Goal: Task Accomplishment & Management: Manage account settings

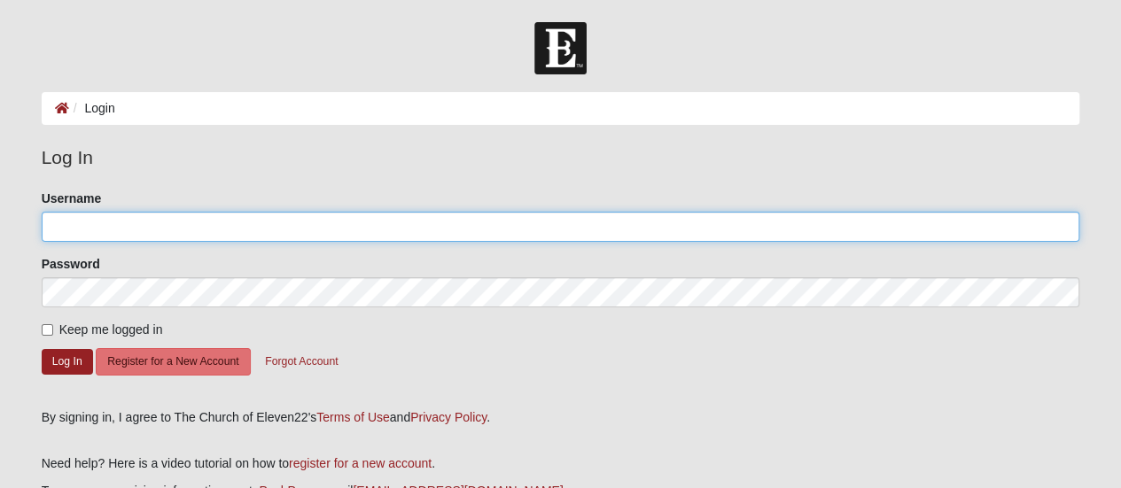
click at [196, 228] on input "Username" at bounding box center [561, 227] width 1038 height 30
type input "julieseago521@gmail.com"
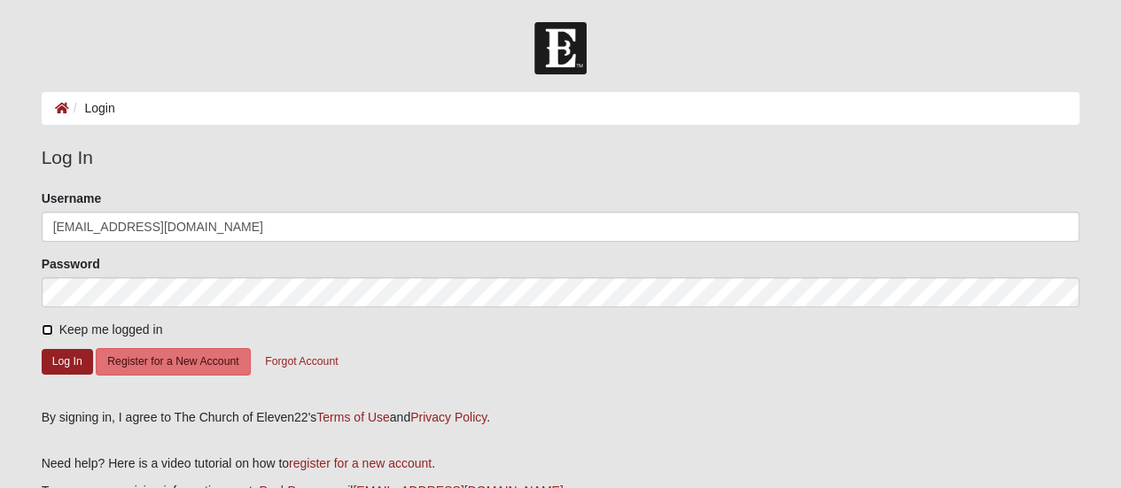
click at [43, 327] on input "Keep me logged in" at bounding box center [48, 330] width 12 height 12
checkbox input "true"
click at [61, 358] on button "Log In" at bounding box center [67, 362] width 51 height 26
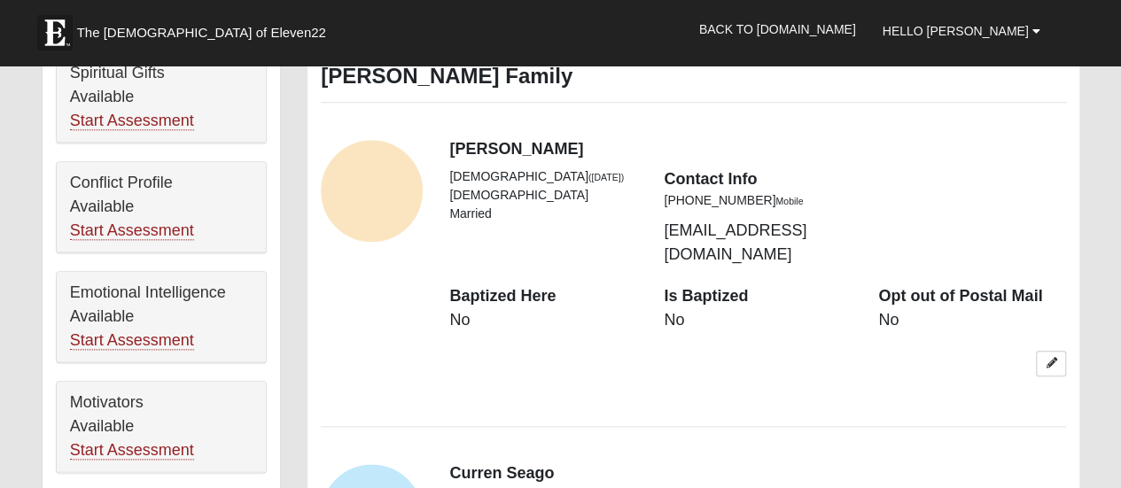
scroll to position [974, 0]
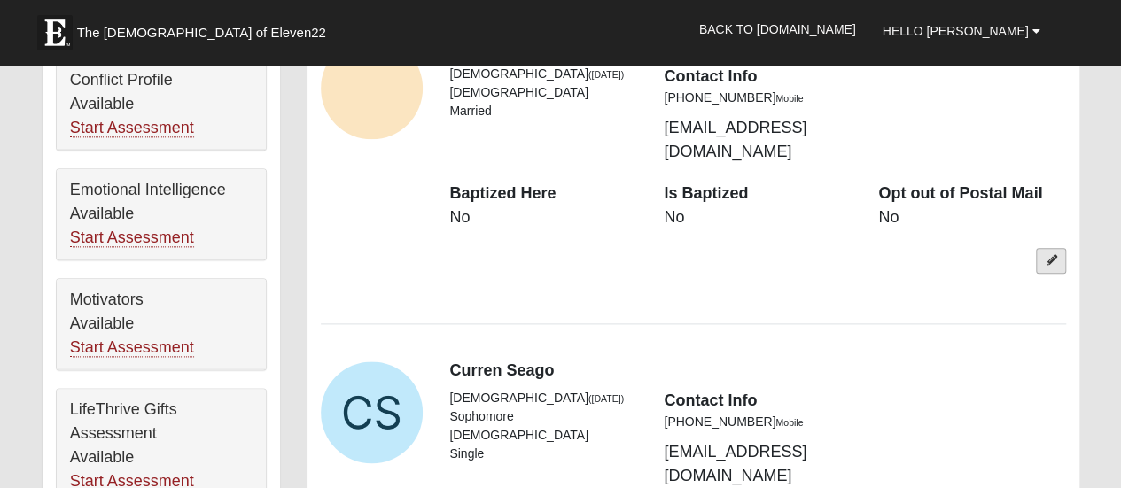
click at [1051, 248] on link at bounding box center [1051, 261] width 30 height 26
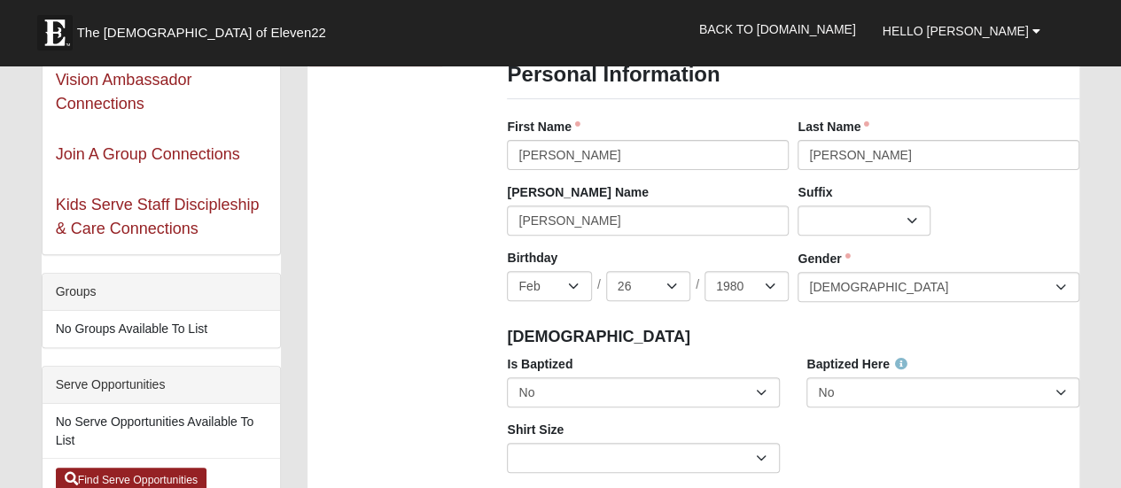
scroll to position [266, 0]
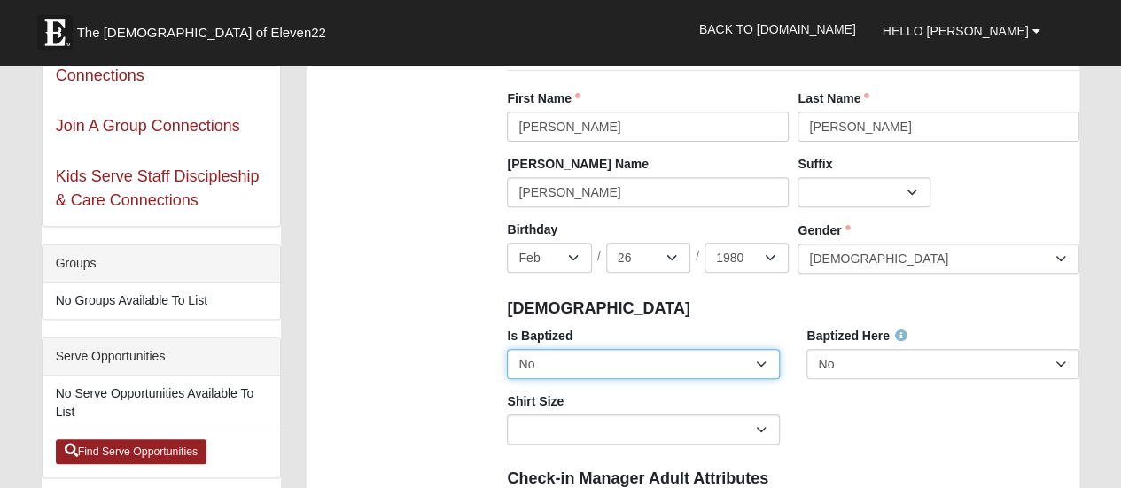
click at [764, 361] on select "No Yes" at bounding box center [643, 364] width 273 height 30
select select "True"
click at [507, 349] on select "No Yes" at bounding box center [643, 364] width 273 height 30
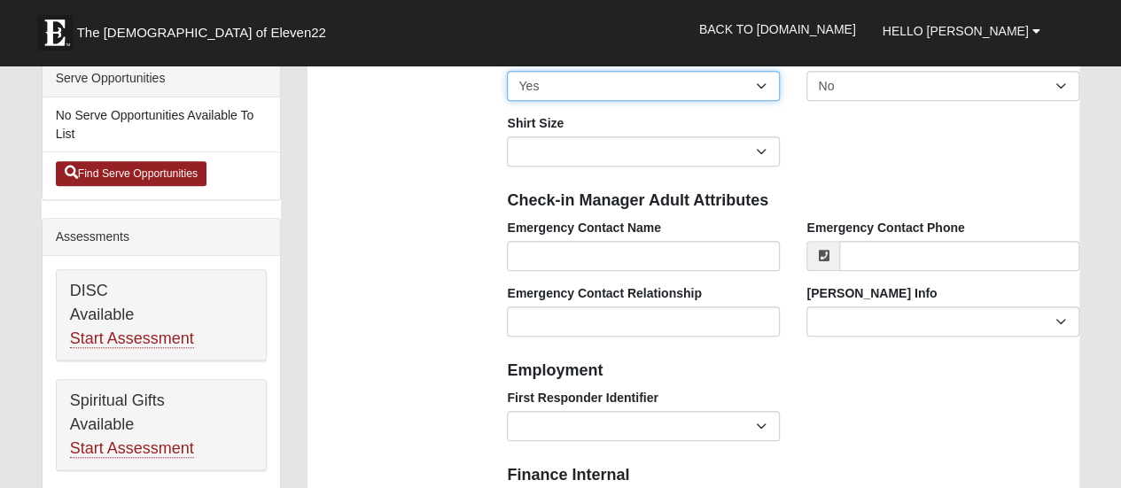
scroll to position [620, 0]
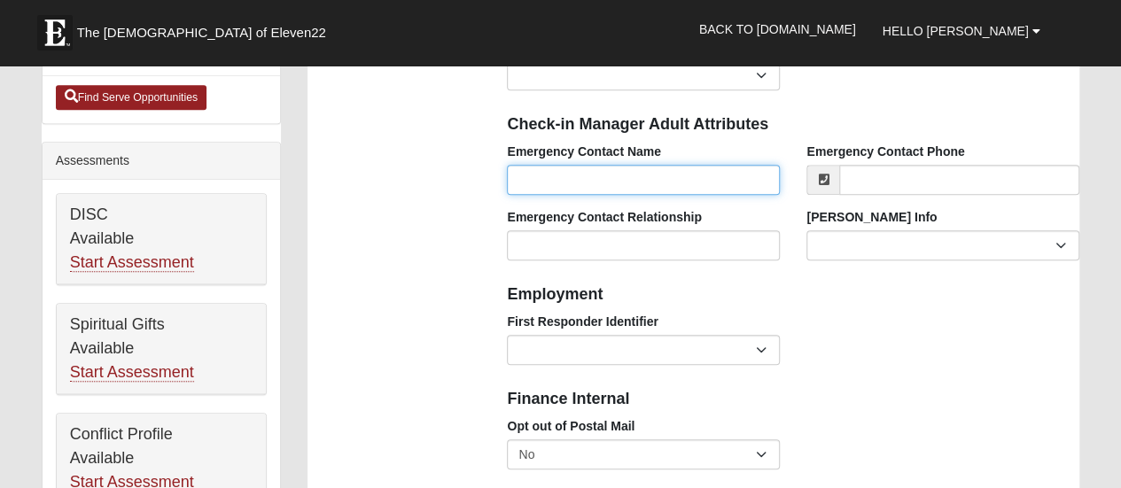
click at [571, 189] on input "Emergency Contact Name" at bounding box center [643, 180] width 273 height 30
type input "Julie A Seago"
type input "[PHONE_NUMBER]"
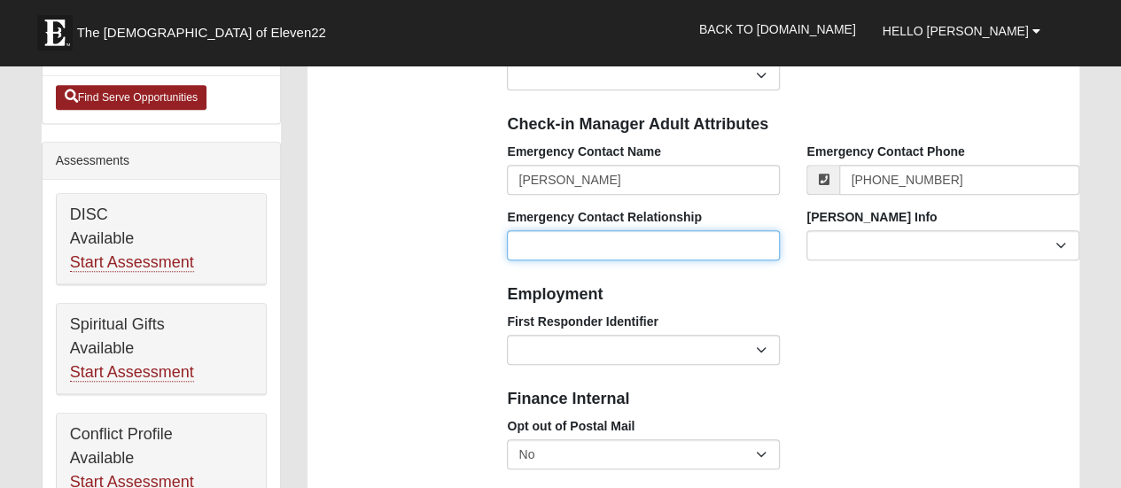
click at [612, 254] on input "Emergency Contact Relationship" at bounding box center [643, 245] width 273 height 30
type input "Spouse"
click at [951, 299] on h4 "Employment" at bounding box center [793, 294] width 572 height 19
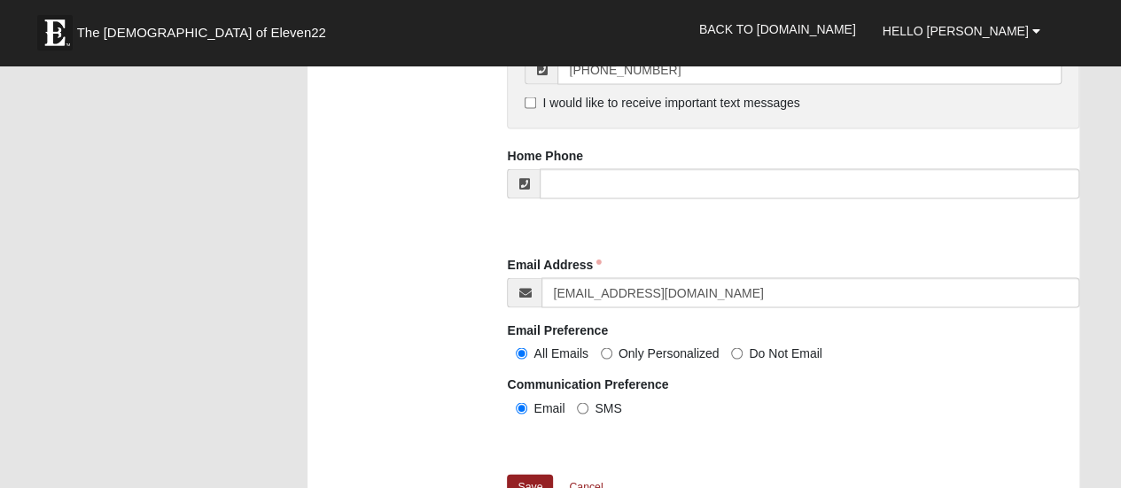
scroll to position [1860, 0]
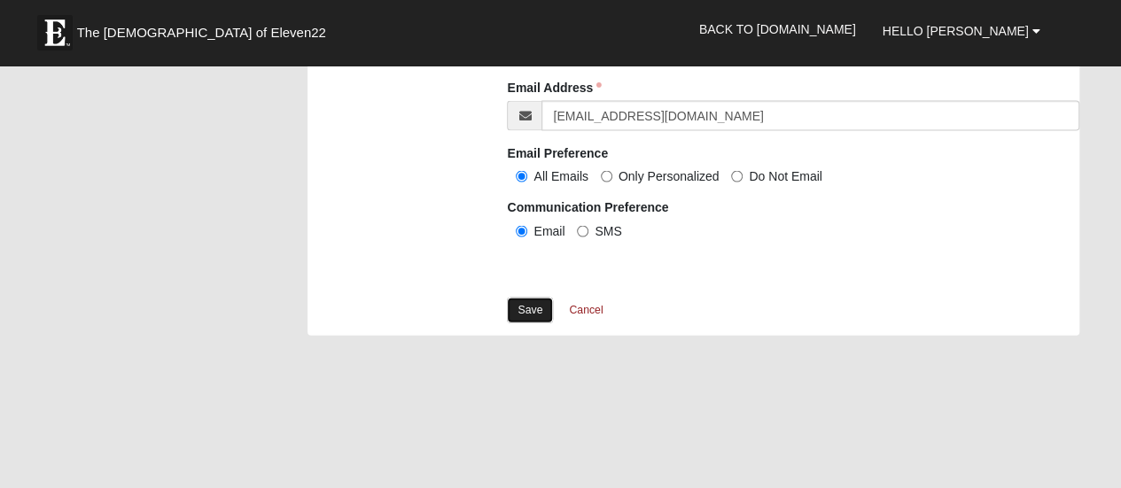
click at [528, 313] on link "Save" at bounding box center [530, 311] width 46 height 26
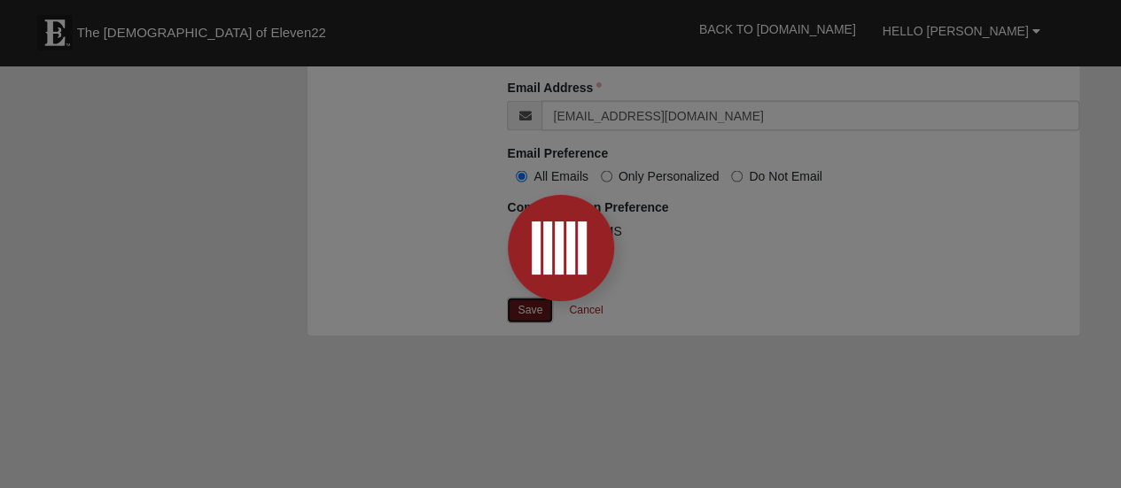
scroll to position [1417, 0]
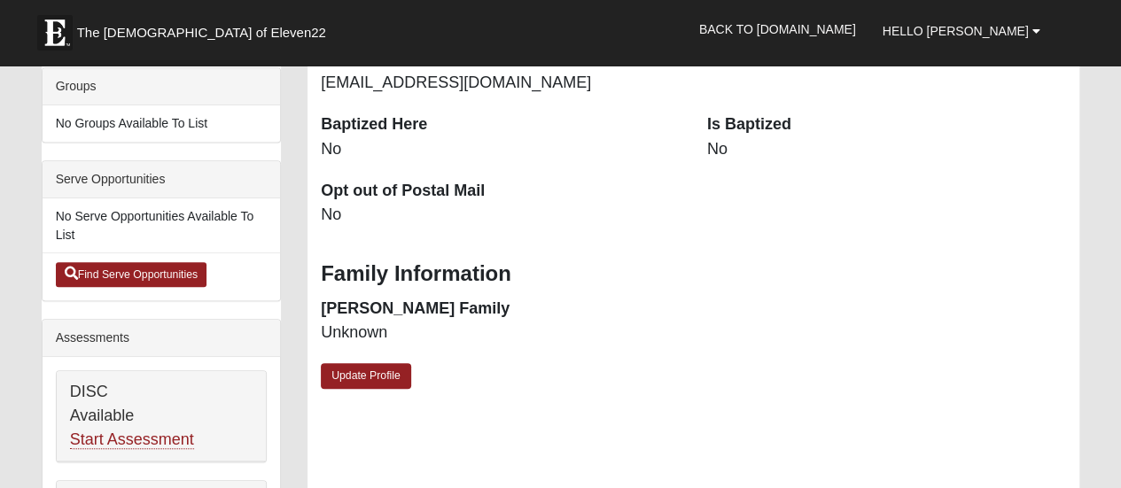
scroll to position [354, 0]
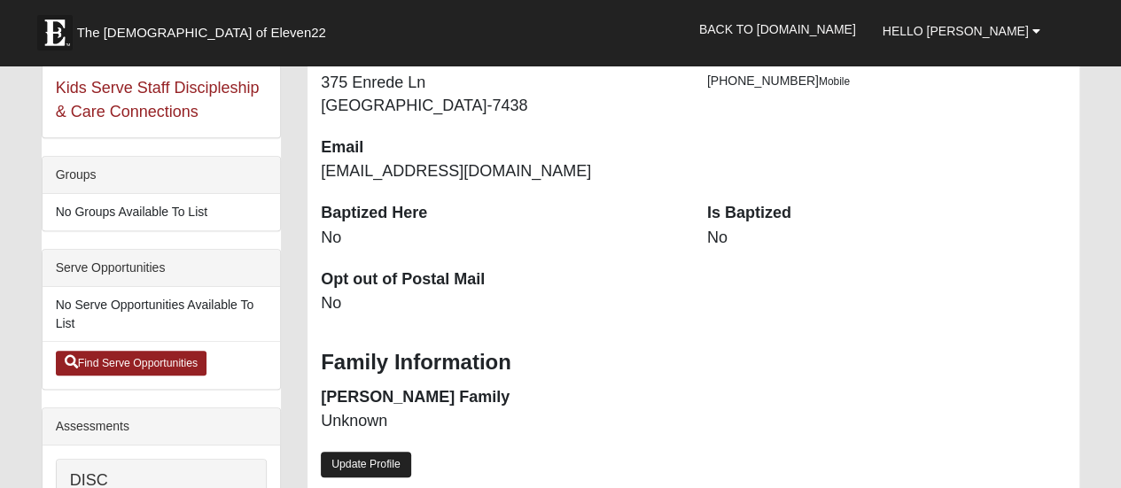
click at [379, 468] on link "Update Profile" at bounding box center [366, 465] width 90 height 26
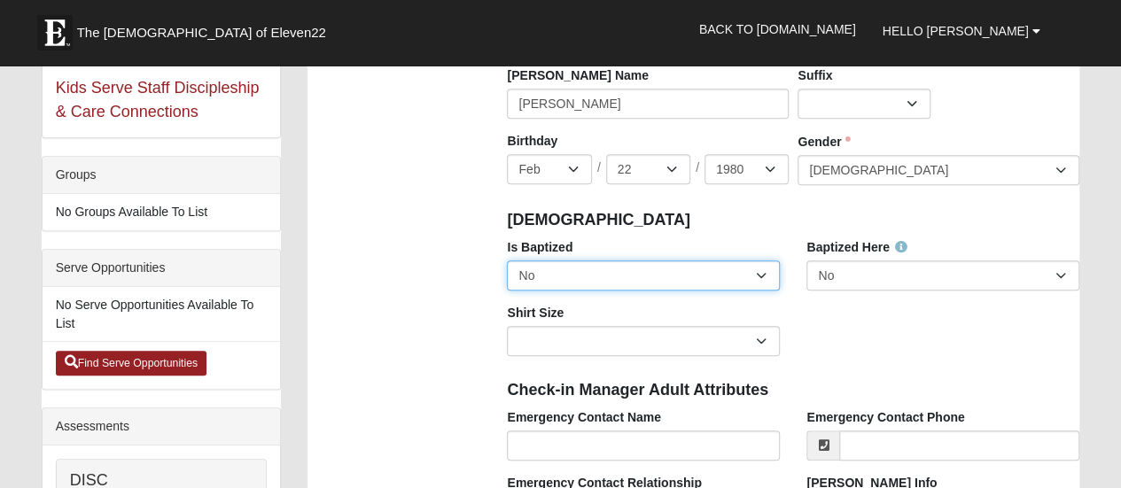
click at [697, 287] on select "No Yes" at bounding box center [643, 275] width 273 height 30
select select "True"
click at [507, 260] on select "No Yes" at bounding box center [643, 275] width 273 height 30
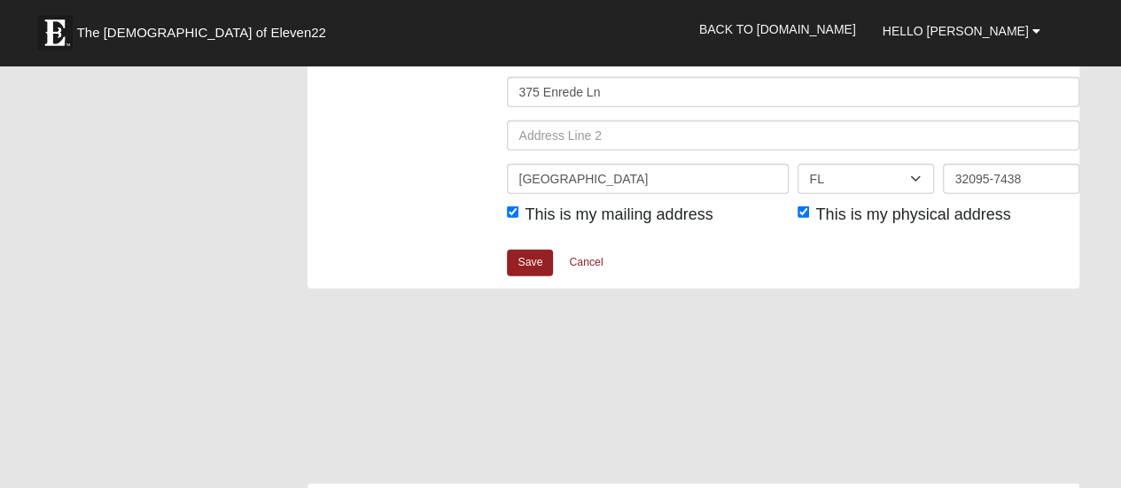
scroll to position [2303, 0]
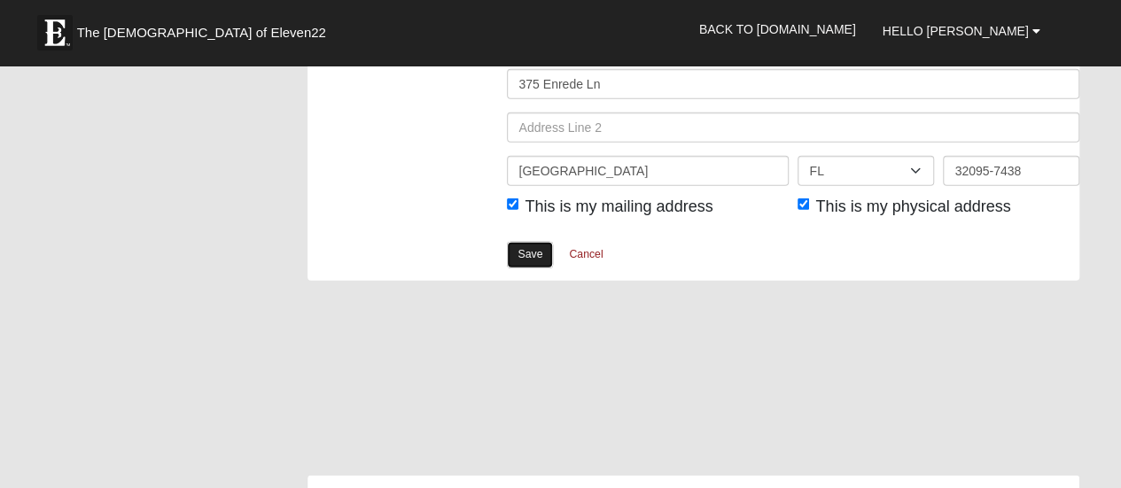
click at [526, 253] on link "Save" at bounding box center [530, 255] width 46 height 26
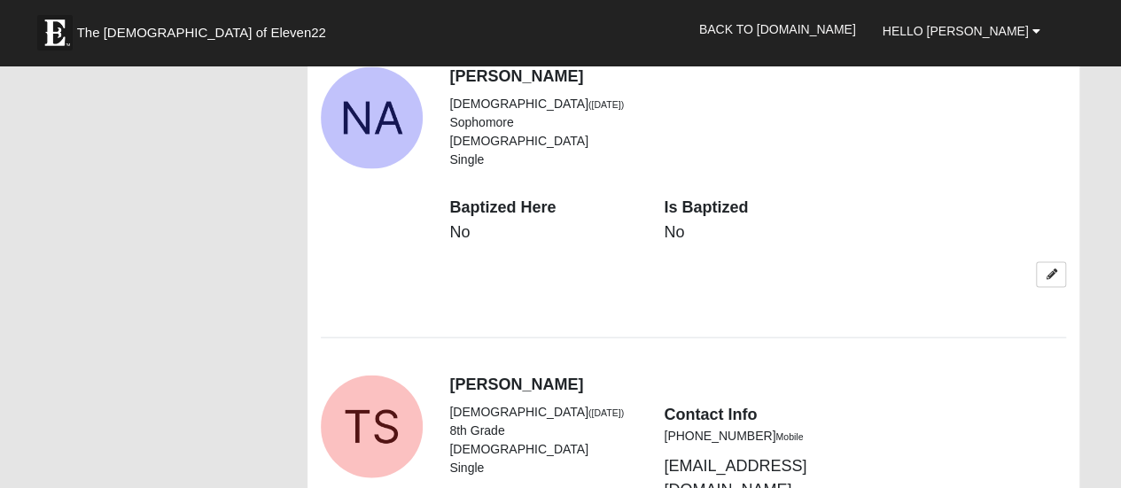
scroll to position [1772, 0]
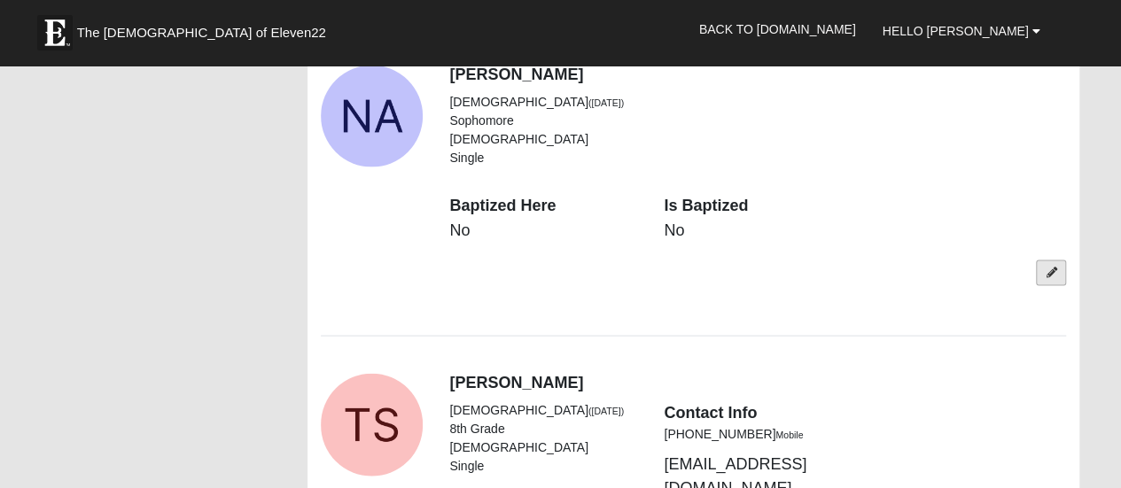
click at [1053, 268] on icon at bounding box center [1050, 273] width 11 height 11
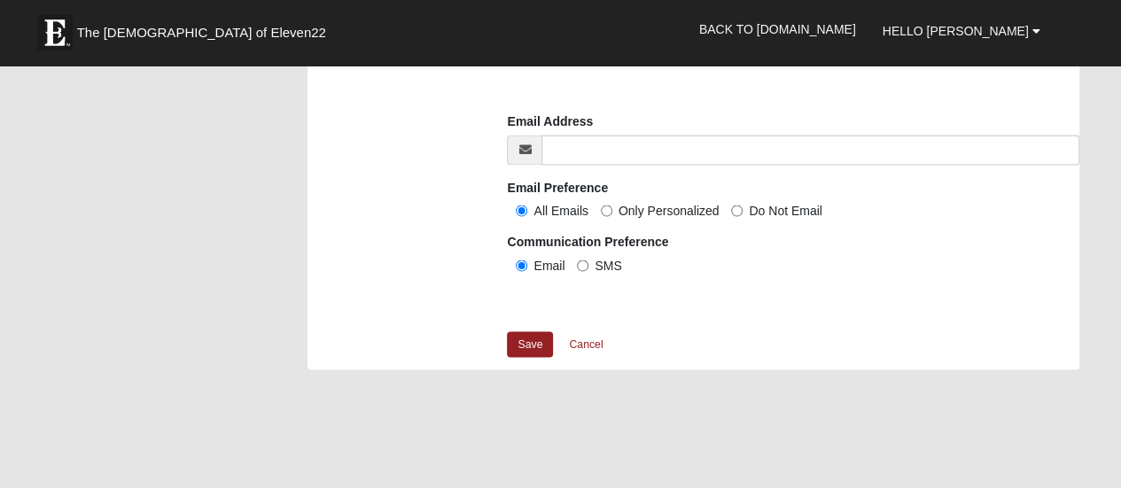
scroll to position [1506, 0]
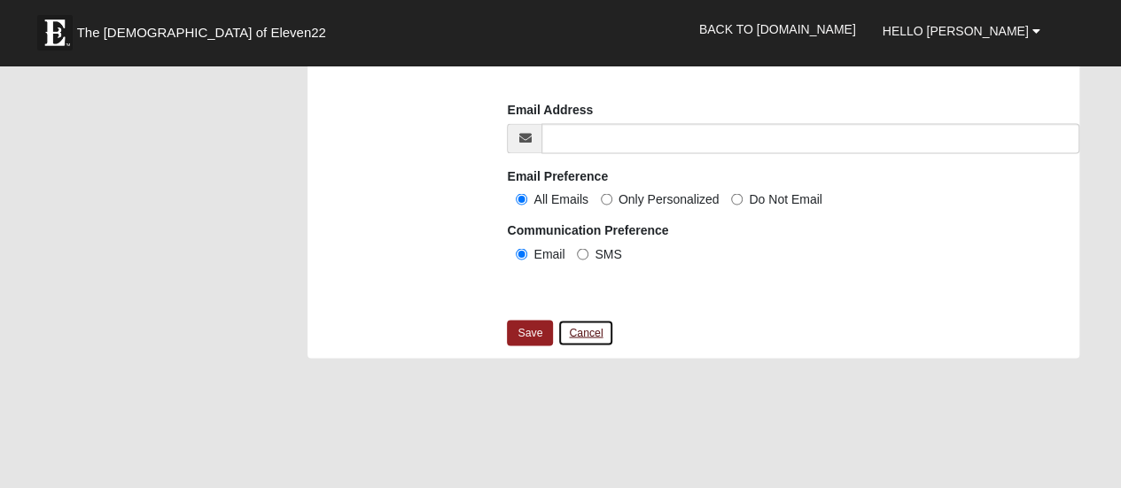
click at [582, 328] on link "Cancel" at bounding box center [585, 332] width 57 height 27
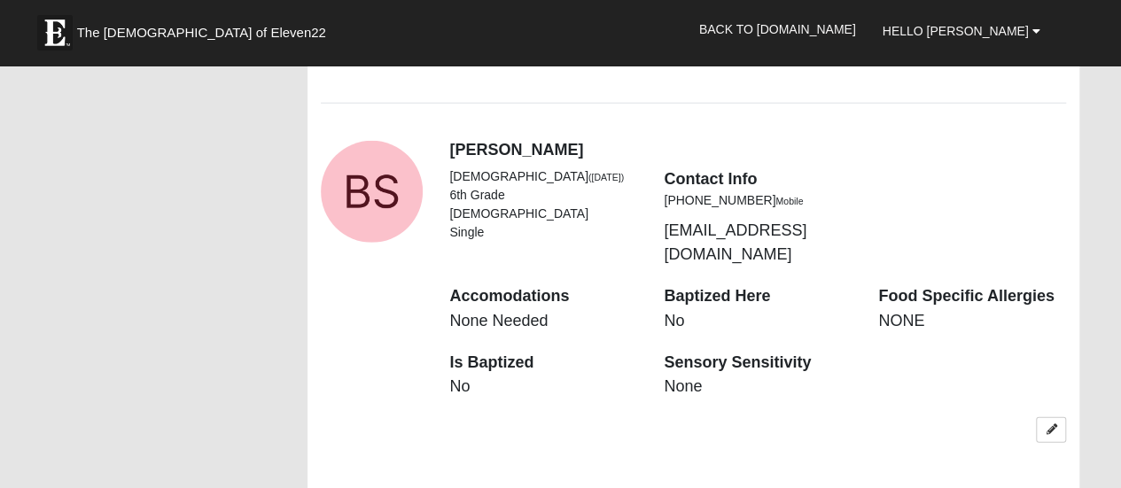
scroll to position [2480, 0]
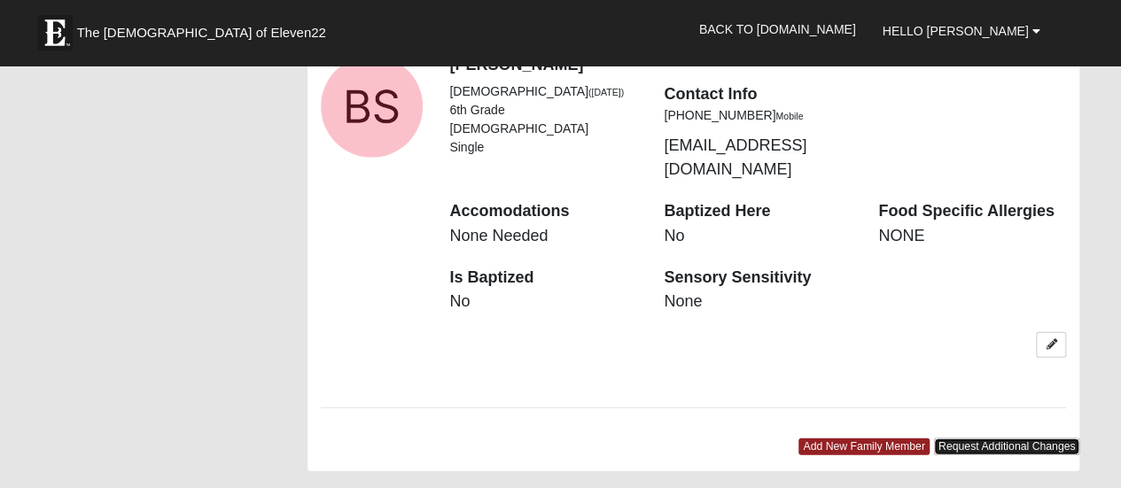
click at [951, 439] on link "Request Additional Changes" at bounding box center [1007, 447] width 146 height 17
